Goal: Navigation & Orientation: Find specific page/section

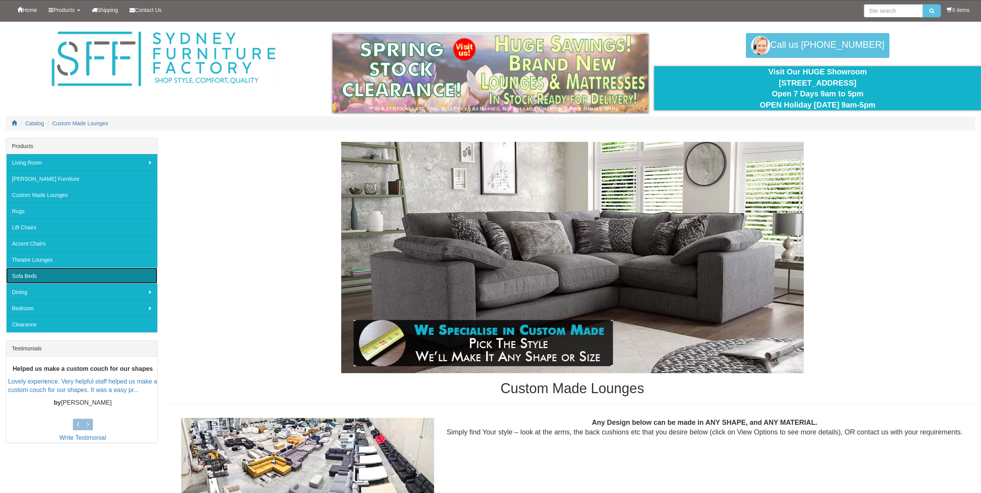
click at [95, 268] on link "Sofa Beds" at bounding box center [81, 276] width 151 height 16
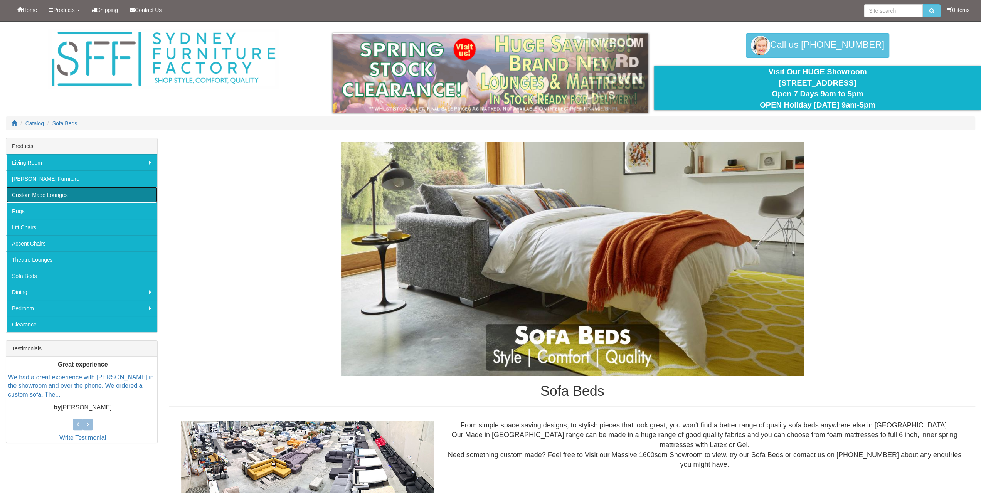
click at [112, 198] on link "Custom Made Lounges" at bounding box center [81, 195] width 151 height 16
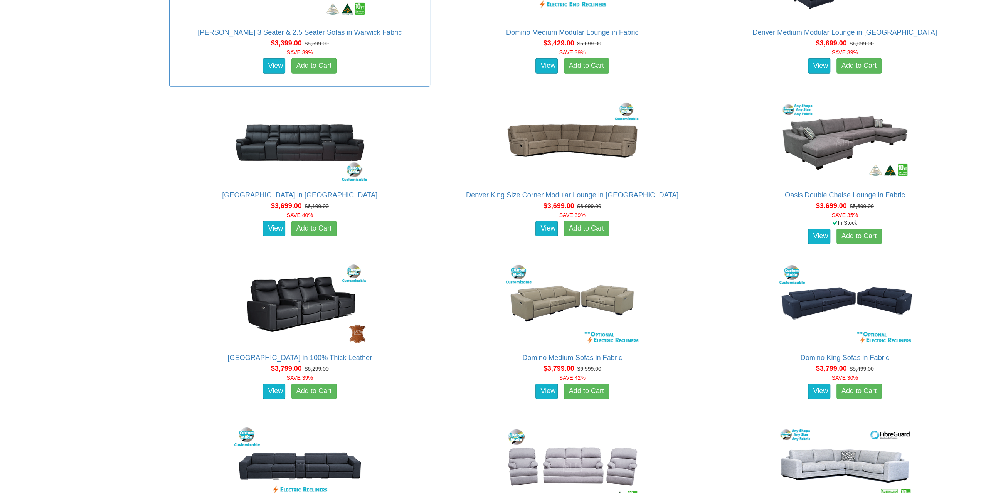
scroll to position [2376, 0]
